Goal: Find specific fact

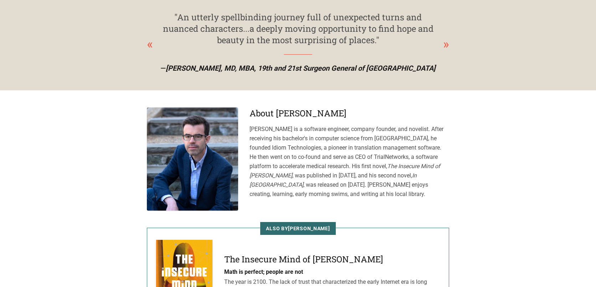
scroll to position [214, 0]
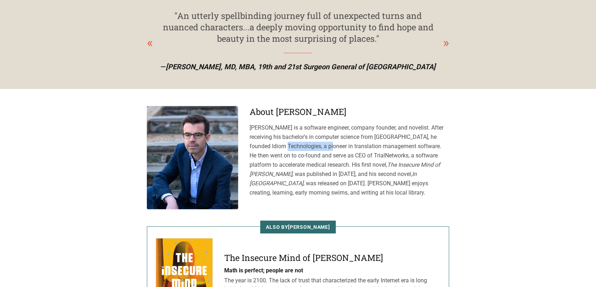
drag, startPoint x: 428, startPoint y: 136, endPoint x: 284, endPoint y: 145, distance: 144.8
click at [284, 145] on p "Eric Silberstein is a software engineer, company founder, and novelist. After r…" at bounding box center [350, 160] width 200 height 74
copy p "Idiom Technologies"
drag, startPoint x: 368, startPoint y: 156, endPoint x: 332, endPoint y: 157, distance: 35.7
click at [332, 157] on p "Eric Silberstein is a software engineer, company founder, and novelist. After r…" at bounding box center [350, 160] width 200 height 74
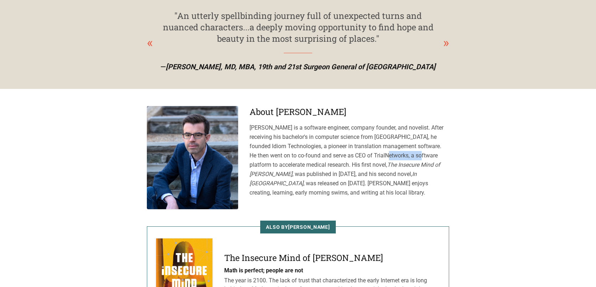
copy p "TrialNetworks"
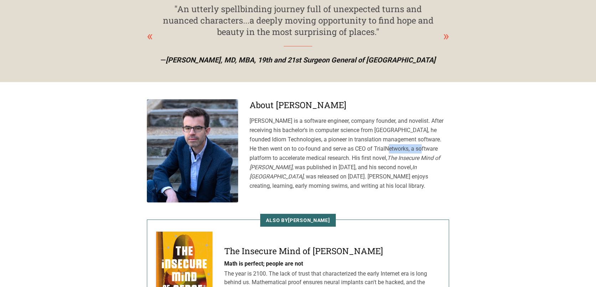
scroll to position [0, 0]
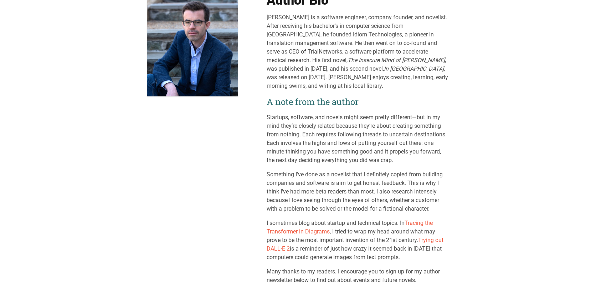
scroll to position [41, 0]
